Goal: Information Seeking & Learning: Understand process/instructions

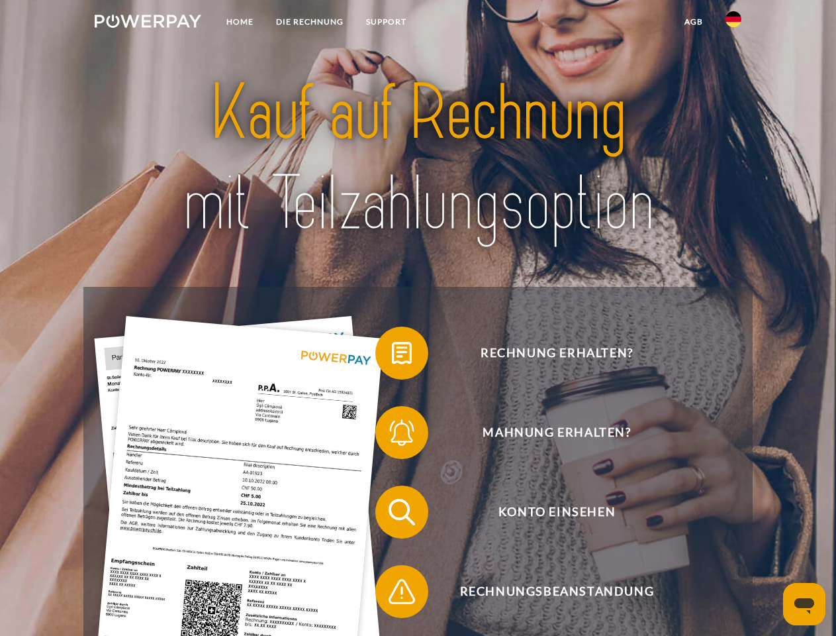
click at [148, 23] on img at bounding box center [148, 21] width 107 height 13
click at [734, 23] on img at bounding box center [734, 19] width 16 height 16
click at [693, 22] on link "agb" at bounding box center [694, 22] width 41 height 24
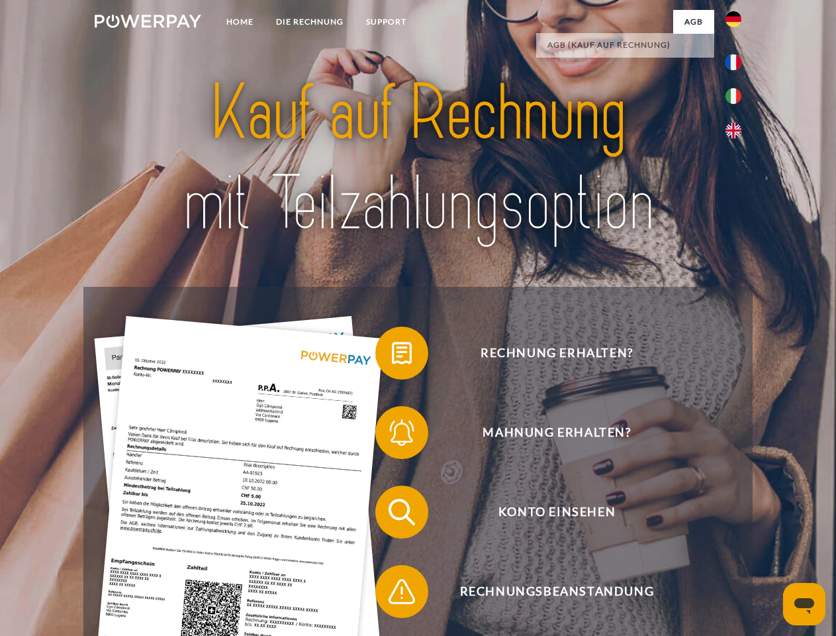
click at [392, 356] on span at bounding box center [382, 353] width 66 height 66
click at [392, 435] on span at bounding box center [382, 432] width 66 height 66
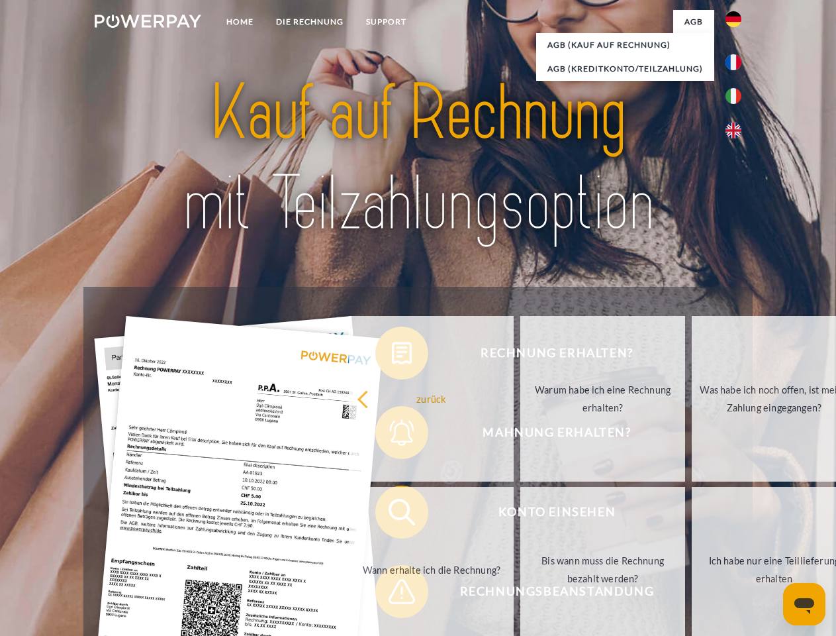
click at [521, 515] on link "Bis wann muss die Rechnung bezahlt werden?" at bounding box center [603, 570] width 165 height 166
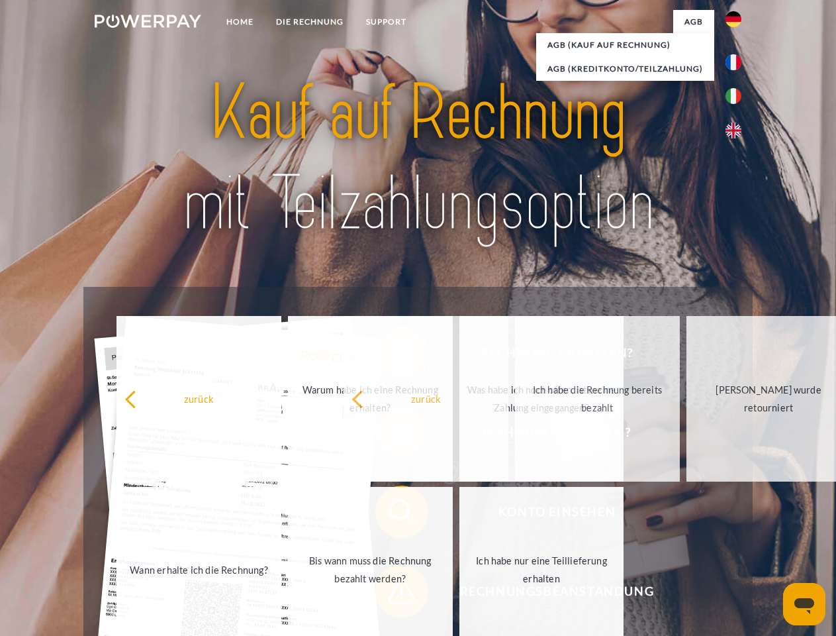
click at [392, 594] on span at bounding box center [382, 591] width 66 height 66
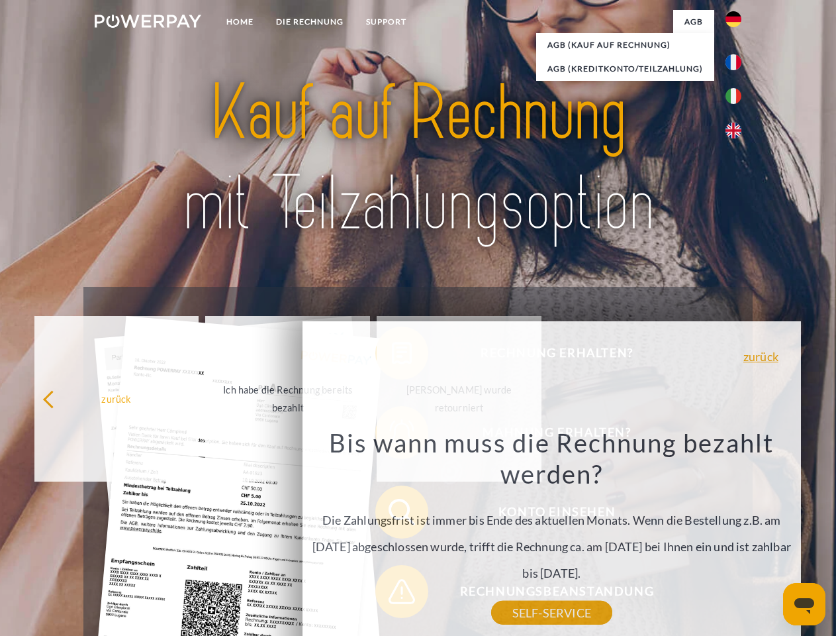
click at [805, 604] on icon "Messaging-Fenster öffnen" at bounding box center [805, 606] width 20 height 16
